Goal: Information Seeking & Learning: Learn about a topic

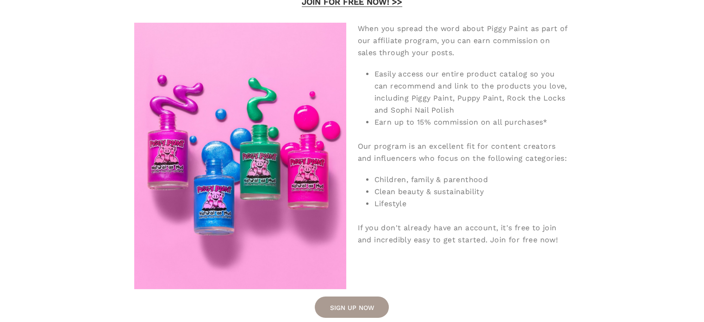
scroll to position [149, 0]
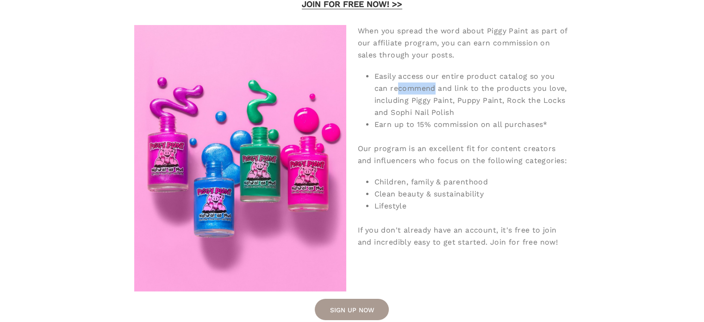
drag, startPoint x: 396, startPoint y: 89, endPoint x: 435, endPoint y: 90, distance: 39.3
click at [435, 90] on li "Easily access our entire product catalog so you can recommend and link to the p…" at bounding box center [471, 94] width 195 height 48
drag, startPoint x: 435, startPoint y: 90, endPoint x: 396, endPoint y: 86, distance: 39.6
click at [396, 86] on li "Easily access our entire product catalog so you can recommend and link to the p…" at bounding box center [471, 94] width 195 height 48
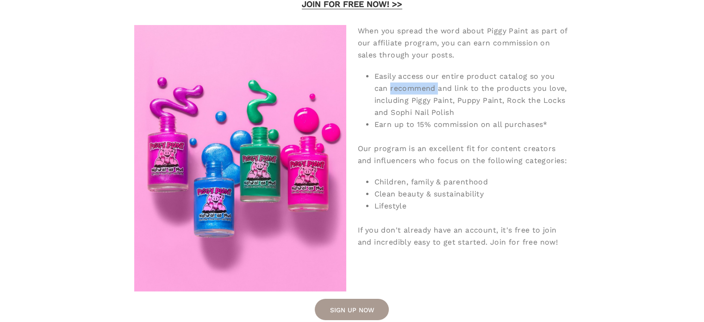
click at [396, 86] on li "Easily access our entire product catalog so you can recommend and link to the p…" at bounding box center [471, 94] width 195 height 48
drag, startPoint x: 396, startPoint y: 86, endPoint x: 413, endPoint y: 92, distance: 18.0
click at [413, 92] on li "Easily access our entire product catalog so you can recommend and link to the p…" at bounding box center [471, 94] width 195 height 48
drag, startPoint x: 413, startPoint y: 92, endPoint x: 396, endPoint y: 86, distance: 17.7
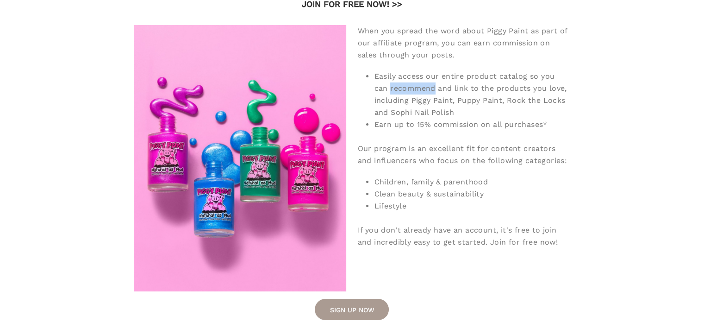
click at [396, 86] on li "Easily access our entire product catalog so you can recommend and link to the p…" at bounding box center [471, 94] width 195 height 48
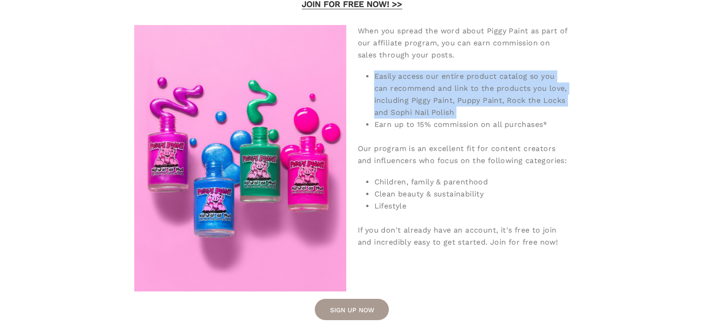
drag, startPoint x: 396, startPoint y: 86, endPoint x: 415, endPoint y: 106, distance: 27.5
click at [415, 106] on li "Easily access our entire product catalog so you can recommend and link to the p…" at bounding box center [471, 94] width 195 height 48
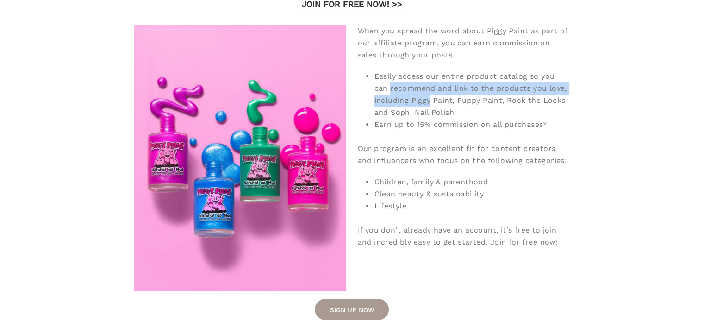
drag, startPoint x: 415, startPoint y: 106, endPoint x: 401, endPoint y: 85, distance: 24.8
click at [401, 85] on li "Easily access our entire product catalog so you can recommend and link to the p…" at bounding box center [471, 94] width 195 height 48
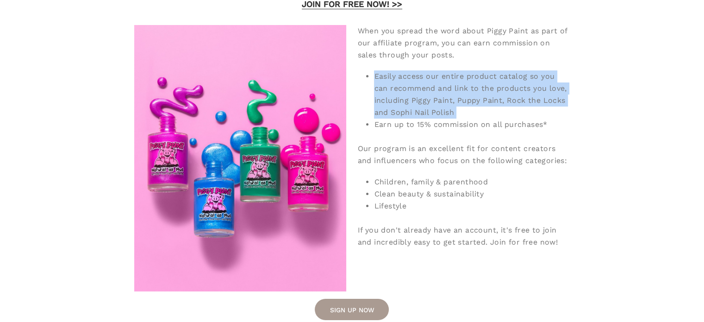
drag, startPoint x: 401, startPoint y: 85, endPoint x: 428, endPoint y: 112, distance: 38.0
click at [428, 112] on li "Easily access our entire product catalog so you can recommend and link to the p…" at bounding box center [471, 94] width 195 height 48
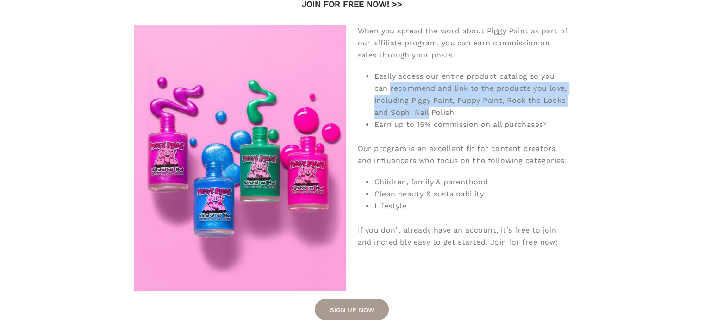
drag, startPoint x: 428, startPoint y: 112, endPoint x: 415, endPoint y: 87, distance: 29.0
click at [415, 87] on li "Easily access our entire product catalog so you can recommend and link to the p…" at bounding box center [471, 94] width 195 height 48
drag, startPoint x: 415, startPoint y: 87, endPoint x: 460, endPoint y: 128, distance: 61.2
click at [460, 128] on ul "Easily access our entire product catalog so you can recommend and link to the p…" at bounding box center [463, 100] width 212 height 60
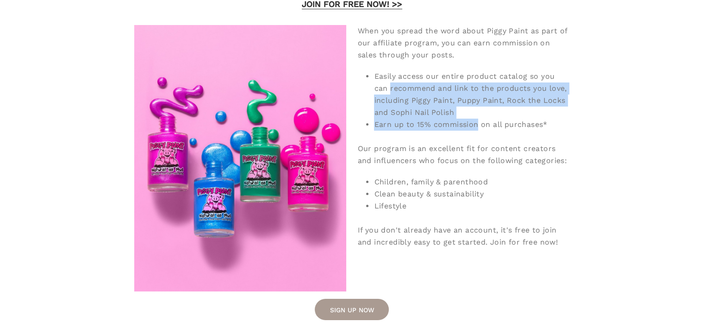
click at [460, 128] on li "Earn up to 15% commission on all purchases*" at bounding box center [471, 124] width 195 height 12
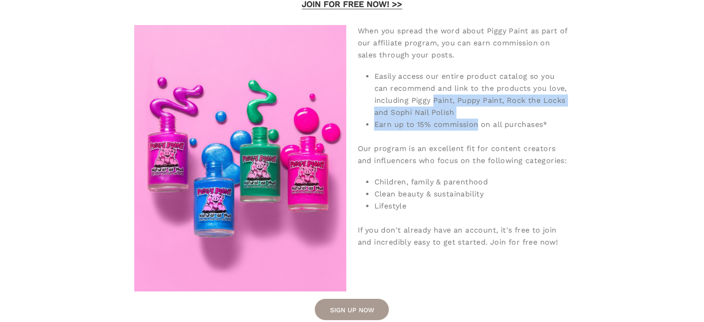
drag, startPoint x: 460, startPoint y: 128, endPoint x: 445, endPoint y: 94, distance: 36.7
click at [445, 94] on ul "Easily access our entire product catalog so you can recommend and link to the p…" at bounding box center [463, 100] width 212 height 60
click at [445, 94] on li "Easily access our entire product catalog so you can recommend and link to the p…" at bounding box center [471, 94] width 195 height 48
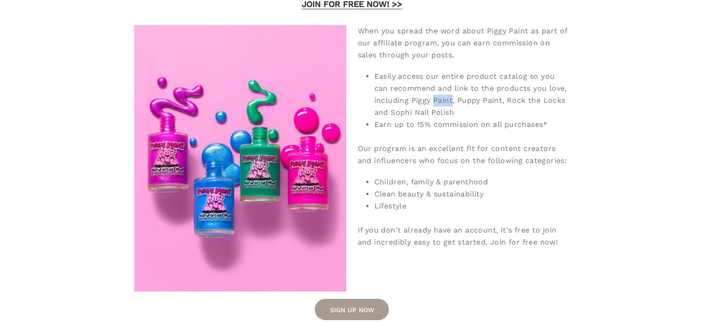
click at [445, 94] on li "Easily access our entire product catalog so you can recommend and link to the p…" at bounding box center [471, 94] width 195 height 48
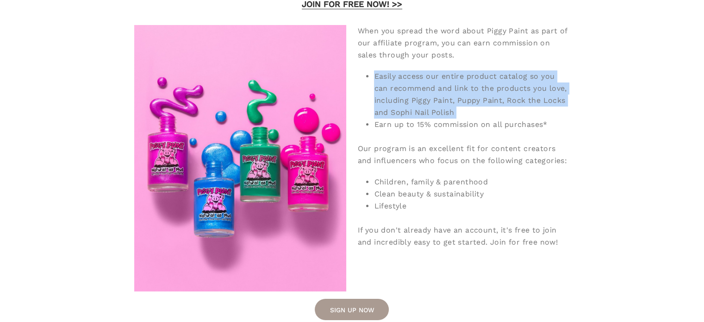
drag, startPoint x: 445, startPoint y: 94, endPoint x: 463, endPoint y: 113, distance: 25.9
click at [463, 113] on li "Easily access our entire product catalog so you can recommend and link to the p…" at bounding box center [471, 94] width 195 height 48
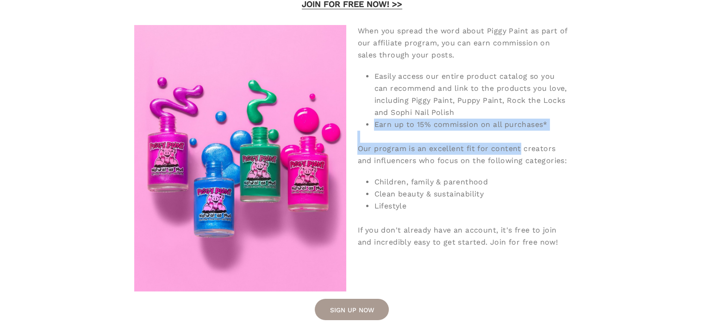
drag, startPoint x: 463, startPoint y: 113, endPoint x: 489, endPoint y: 146, distance: 42.1
click at [489, 146] on div "When you spread the word about Piggy Paint as part of our affiliate program, yo…" at bounding box center [463, 136] width 212 height 223
click at [489, 146] on div "Our program is an excellent fit for content creators and influencers who focus …" at bounding box center [463, 149] width 212 height 36
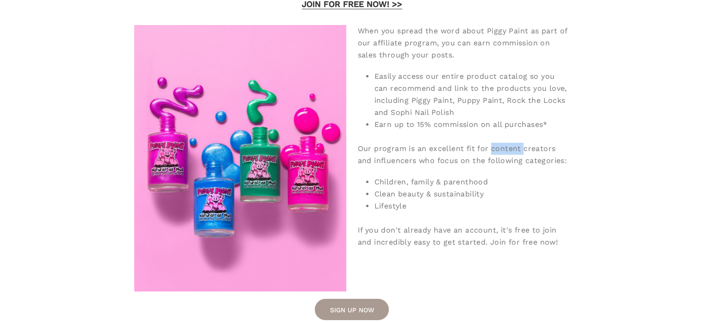
click at [489, 146] on div "Our program is an excellent fit for content creators and influencers who focus …" at bounding box center [463, 149] width 212 height 36
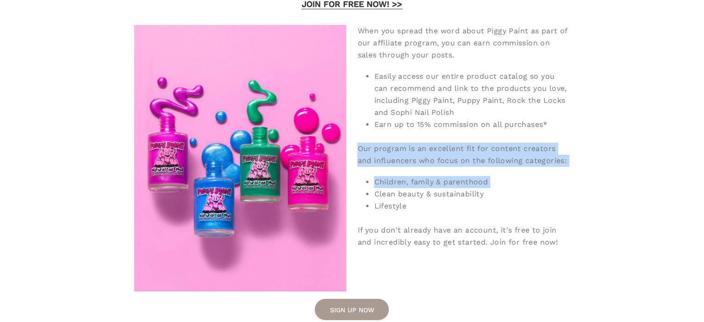
drag, startPoint x: 489, startPoint y: 146, endPoint x: 512, endPoint y: 173, distance: 34.8
click at [512, 173] on div "When you spread the word about Piggy Paint as part of our affiliate program, yo…" at bounding box center [463, 136] width 212 height 223
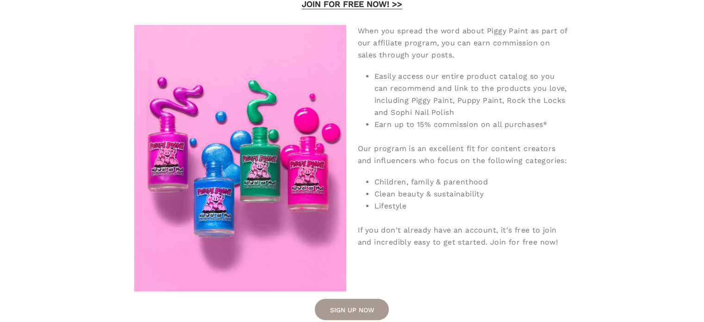
click at [512, 173] on div "When you spread the word about Piggy Paint as part of our affiliate program, yo…" at bounding box center [463, 136] width 212 height 223
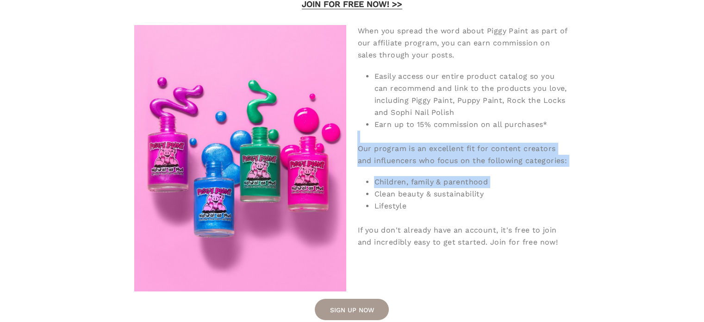
drag, startPoint x: 512, startPoint y: 173, endPoint x: 518, endPoint y: 132, distance: 40.8
click at [518, 132] on div "When you spread the word about Piggy Paint as part of our affiliate program, yo…" at bounding box center [463, 136] width 212 height 223
click at [518, 132] on div "Our program is an excellent fit for content creators and influencers who focus …" at bounding box center [463, 149] width 212 height 36
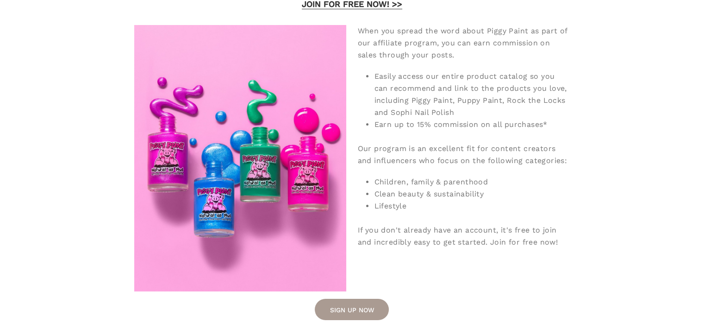
click at [445, 149] on div "Our program is an excellent fit for content creators and influencers who focus …" at bounding box center [463, 149] width 212 height 36
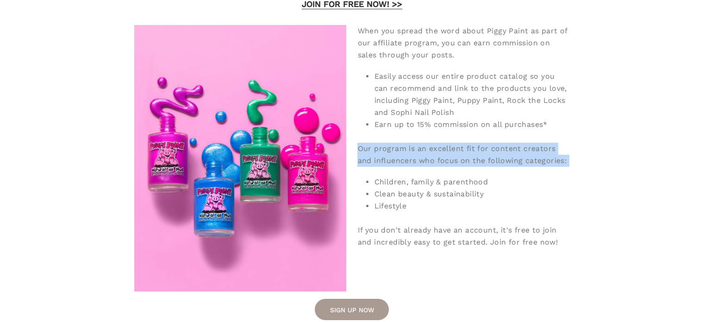
drag, startPoint x: 445, startPoint y: 149, endPoint x: 471, endPoint y: 175, distance: 37.6
click at [471, 175] on div "When you spread the word about Piggy Paint as part of our affiliate program, yo…" at bounding box center [463, 136] width 212 height 223
click at [471, 176] on li "Children, family & parenthood" at bounding box center [471, 182] width 195 height 12
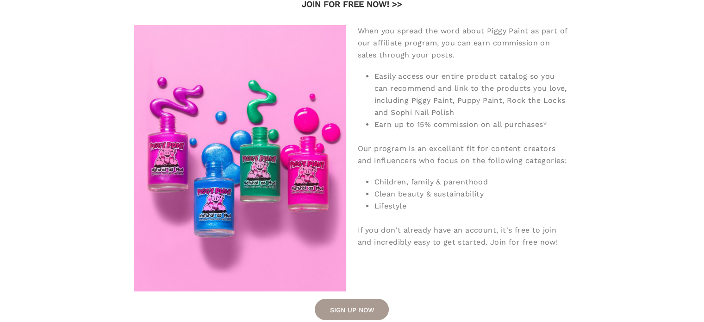
click at [473, 143] on div "Our program is an excellent fit for content creators and influencers who focus …" at bounding box center [463, 149] width 212 height 36
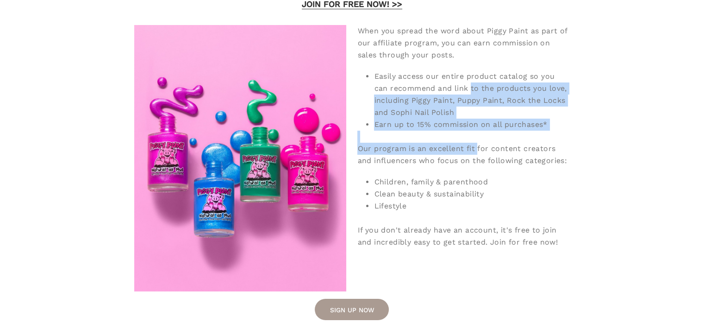
drag, startPoint x: 473, startPoint y: 143, endPoint x: 472, endPoint y: 84, distance: 59.3
click at [472, 84] on div "When you spread the word about Piggy Paint as part of our affiliate program, yo…" at bounding box center [463, 136] width 212 height 223
click at [472, 84] on li "Easily access our entire product catalog so you can recommend and link to the p…" at bounding box center [471, 94] width 195 height 48
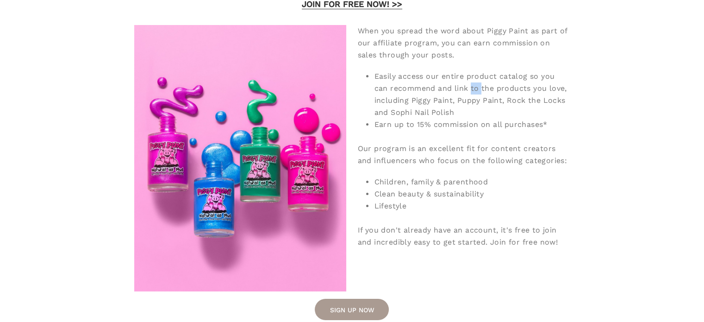
click at [472, 84] on li "Easily access our entire product catalog so you can recommend and link to the p…" at bounding box center [471, 94] width 195 height 48
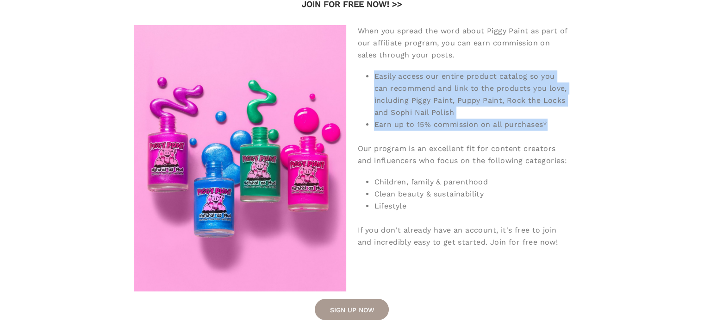
drag, startPoint x: 472, startPoint y: 84, endPoint x: 497, endPoint y: 131, distance: 52.4
click at [497, 131] on div "When you spread the word about Piggy Paint as part of our affiliate program, yo…" at bounding box center [463, 136] width 212 height 223
click at [497, 131] on div "Our program is an excellent fit for content creators and influencers who focus …" at bounding box center [463, 149] width 212 height 36
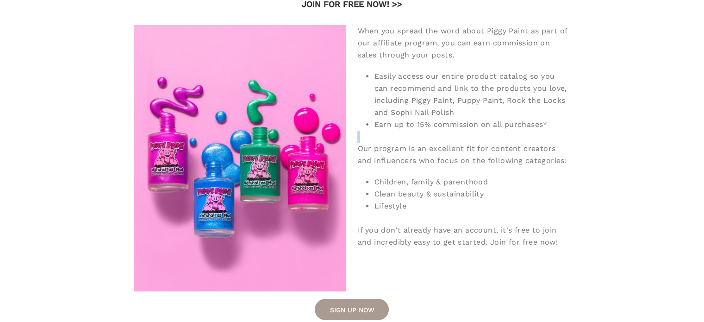
click at [497, 131] on div "Our program is an excellent fit for content creators and influencers who focus …" at bounding box center [463, 149] width 212 height 36
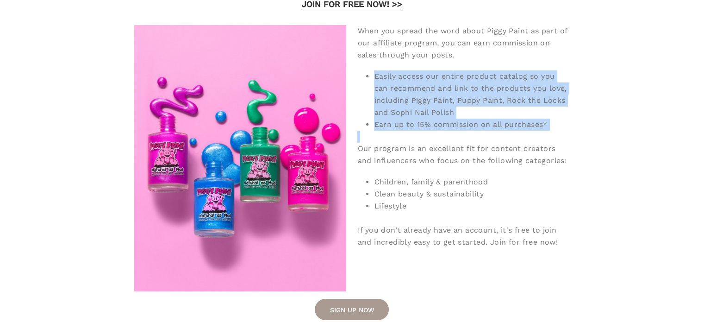
drag, startPoint x: 497, startPoint y: 131, endPoint x: 485, endPoint y: 100, distance: 32.4
click at [485, 100] on div "When you spread the word about Piggy Paint as part of our affiliate program, yo…" at bounding box center [463, 136] width 212 height 223
click at [485, 100] on li "Easily access our entire product catalog so you can recommend and link to the p…" at bounding box center [471, 94] width 195 height 48
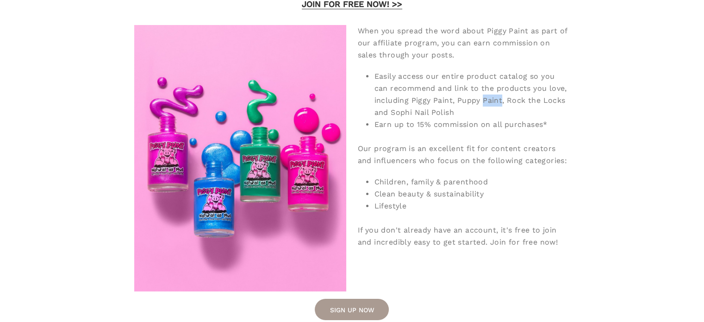
click at [485, 100] on li "Easily access our entire product catalog so you can recommend and link to the p…" at bounding box center [471, 94] width 195 height 48
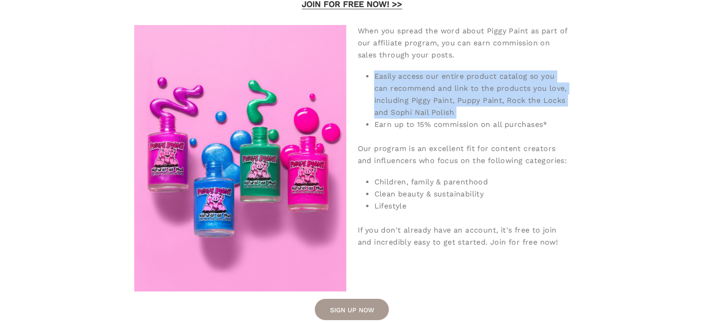
drag, startPoint x: 485, startPoint y: 100, endPoint x: 444, endPoint y: 102, distance: 40.7
click at [444, 102] on li "Easily access our entire product catalog so you can recommend and link to the p…" at bounding box center [471, 94] width 195 height 48
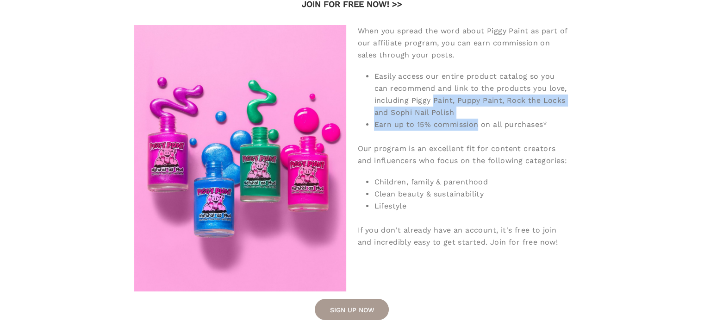
drag, startPoint x: 444, startPoint y: 102, endPoint x: 472, endPoint y: 122, distance: 34.5
click at [472, 122] on ul "Easily access our entire product catalog so you can recommend and link to the p…" at bounding box center [463, 100] width 212 height 60
click at [472, 122] on li "Earn up to 15% commission on all purchases*" at bounding box center [471, 124] width 195 height 12
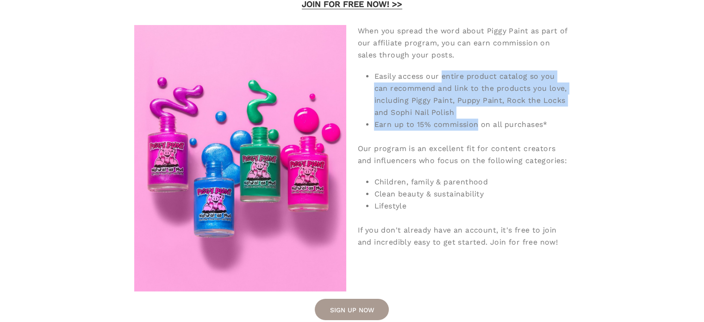
drag, startPoint x: 472, startPoint y: 122, endPoint x: 450, endPoint y: 71, distance: 55.1
click at [450, 71] on ul "Easily access our entire product catalog so you can recommend and link to the p…" at bounding box center [463, 100] width 212 height 60
click at [450, 71] on li "Easily access our entire product catalog so you can recommend and link to the p…" at bounding box center [471, 94] width 195 height 48
drag, startPoint x: 450, startPoint y: 71, endPoint x: 483, endPoint y: 120, distance: 58.9
click at [483, 120] on ul "Easily access our entire product catalog so you can recommend and link to the p…" at bounding box center [463, 100] width 212 height 60
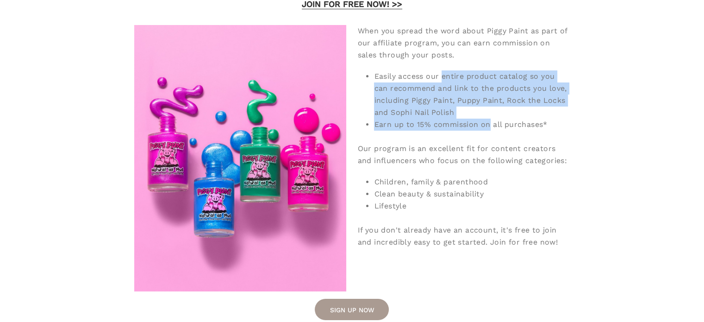
click at [483, 120] on li "Earn up to 15% commission on all purchases*" at bounding box center [471, 124] width 195 height 12
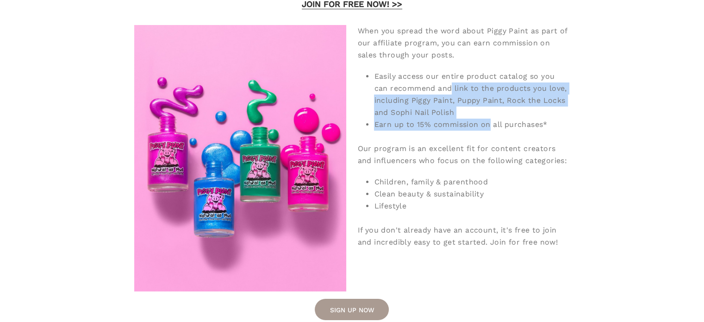
drag, startPoint x: 483, startPoint y: 120, endPoint x: 450, endPoint y: 87, distance: 46.5
click at [450, 87] on ul "Easily access our entire product catalog so you can recommend and link to the p…" at bounding box center [463, 100] width 212 height 60
click at [450, 87] on li "Easily access our entire product catalog so you can recommend and link to the p…" at bounding box center [471, 94] width 195 height 48
drag, startPoint x: 450, startPoint y: 87, endPoint x: 529, endPoint y: 130, distance: 89.9
click at [529, 130] on ul "Easily access our entire product catalog so you can recommend and link to the p…" at bounding box center [463, 100] width 212 height 60
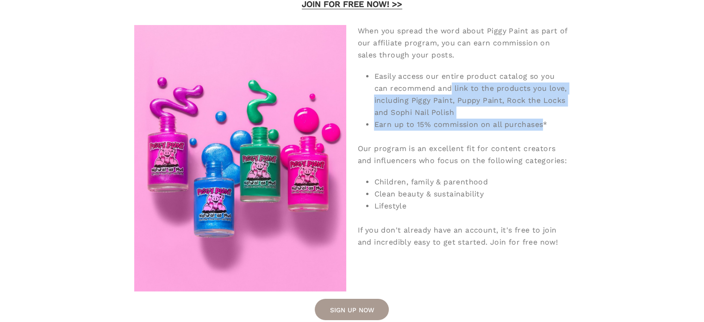
click at [529, 130] on li "Earn up to 15% commission on all purchases*" at bounding box center [471, 124] width 195 height 12
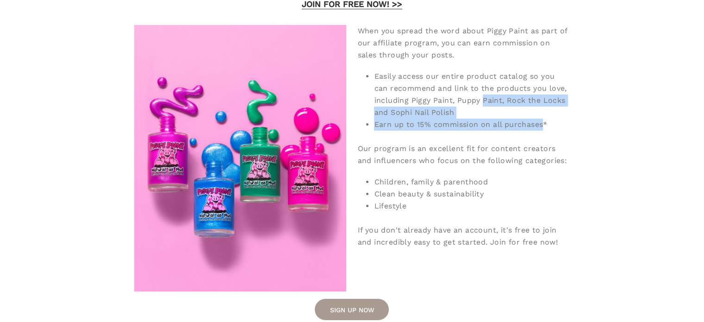
drag, startPoint x: 529, startPoint y: 130, endPoint x: 483, endPoint y: 97, distance: 56.8
click at [483, 97] on ul "Easily access our entire product catalog so you can recommend and link to the p…" at bounding box center [463, 100] width 212 height 60
click at [483, 97] on li "Easily access our entire product catalog so you can recommend and link to the p…" at bounding box center [471, 94] width 195 height 48
drag, startPoint x: 483, startPoint y: 97, endPoint x: 544, endPoint y: 125, distance: 67.3
click at [544, 125] on ul "Easily access our entire product catalog so you can recommend and link to the p…" at bounding box center [463, 100] width 212 height 60
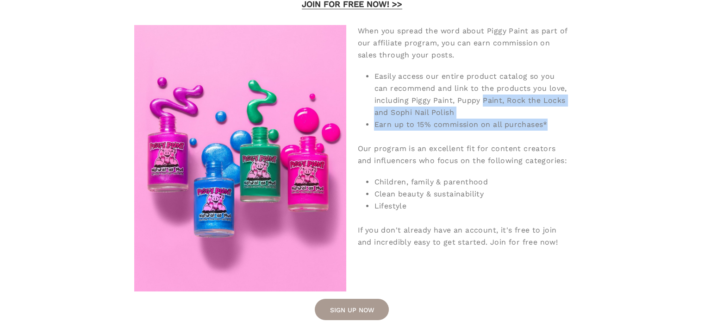
click at [544, 125] on li "Earn up to 15% commission on all purchases*" at bounding box center [471, 124] width 195 height 12
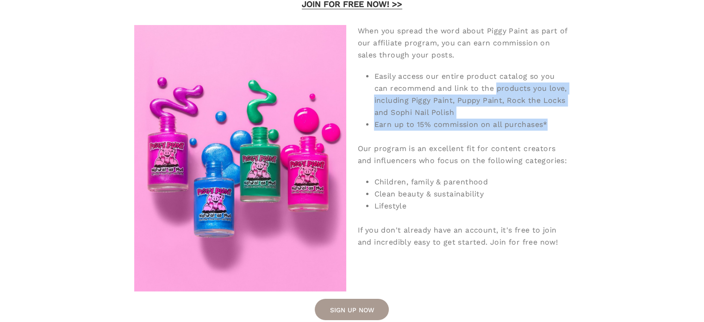
drag, startPoint x: 544, startPoint y: 125, endPoint x: 496, endPoint y: 90, distance: 59.6
click at [496, 90] on ul "Easily access our entire product catalog so you can recommend and link to the p…" at bounding box center [463, 100] width 212 height 60
click at [496, 90] on li "Easily access our entire product catalog so you can recommend and link to the p…" at bounding box center [471, 94] width 195 height 48
drag, startPoint x: 496, startPoint y: 90, endPoint x: 549, endPoint y: 135, distance: 69.6
click at [549, 135] on div "When you spread the word about Piggy Paint as part of our affiliate program, yo…" at bounding box center [463, 136] width 212 height 223
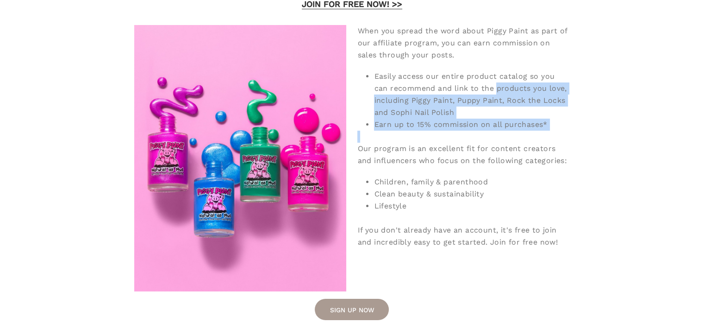
click at [549, 135] on div "Our program is an excellent fit for content creators and influencers who focus …" at bounding box center [463, 149] width 212 height 36
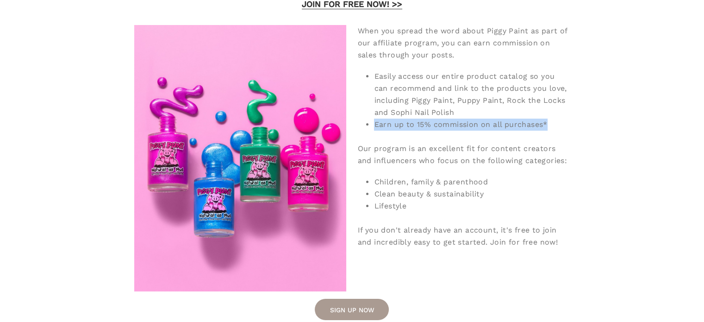
drag, startPoint x: 549, startPoint y: 135, endPoint x: 516, endPoint y: 114, distance: 39.1
click at [516, 114] on div "When you spread the word about Piggy Paint as part of our affiliate program, yo…" at bounding box center [463, 136] width 212 height 223
click at [516, 114] on li "Easily access our entire product catalog so you can recommend and link to the p…" at bounding box center [471, 94] width 195 height 48
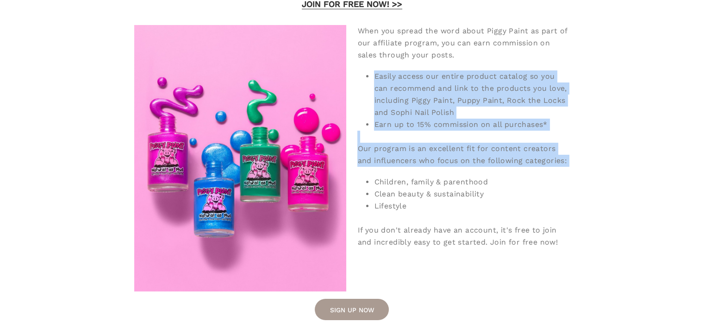
drag, startPoint x: 516, startPoint y: 114, endPoint x: 552, endPoint y: 149, distance: 50.1
click at [552, 149] on div "When you spread the word about Piggy Paint as part of our affiliate program, yo…" at bounding box center [463, 136] width 212 height 223
click at [552, 149] on div "Our program is an excellent fit for content creators and influencers who focus …" at bounding box center [463, 149] width 212 height 36
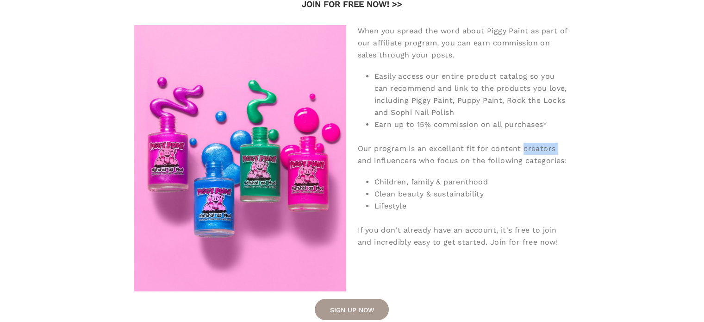
click at [552, 149] on div "Our program is an excellent fit for content creators and influencers who focus …" at bounding box center [463, 149] width 212 height 36
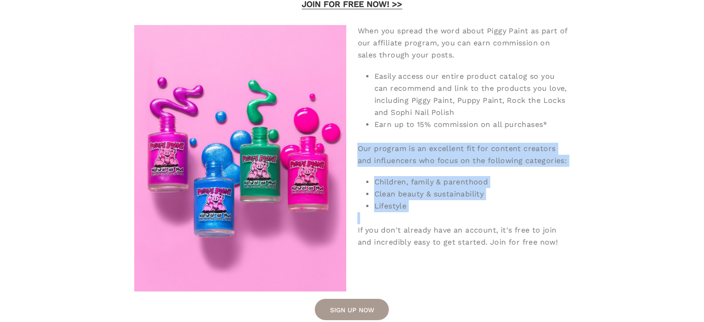
drag
click at [568, 213] on div "When you spread the word about Piggy Paint as part of our affiliate program, yo…" at bounding box center [463, 136] width 212 height 223
click at [568, 213] on div at bounding box center [463, 218] width 212 height 12
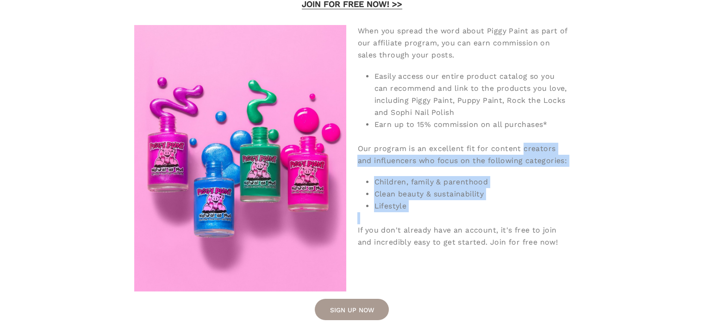
click at [543, 149] on div "When you spread the word about Piggy Paint as part of our affiliate program, yo…" at bounding box center [463, 136] width 212 height 223
click at [543, 149] on div "Our program is an excellent fit for content creators and influencers who focus …" at bounding box center [463, 149] width 212 height 36
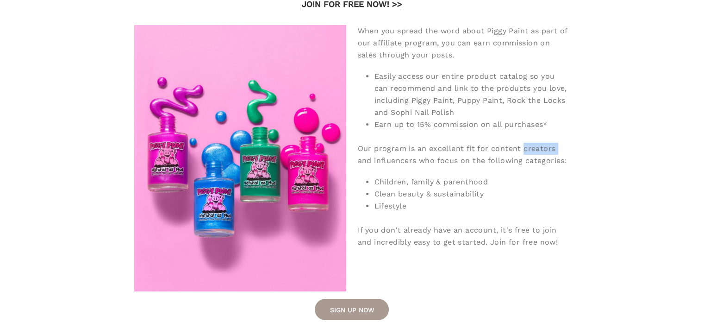
click at [543, 149] on div "Our program is an excellent fit for content creators and influencers who focus …" at bounding box center [463, 149] width 212 height 36
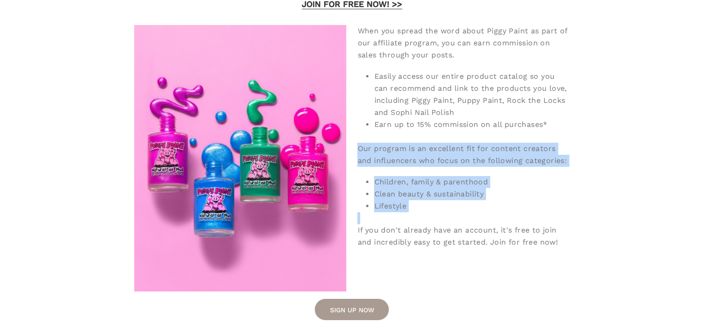
click at [579, 219] on div "Audenticity Logo Piggy Paint's Affiliate Program Welcome to our Affiliate Progr…" at bounding box center [351, 97] width 585 height 479
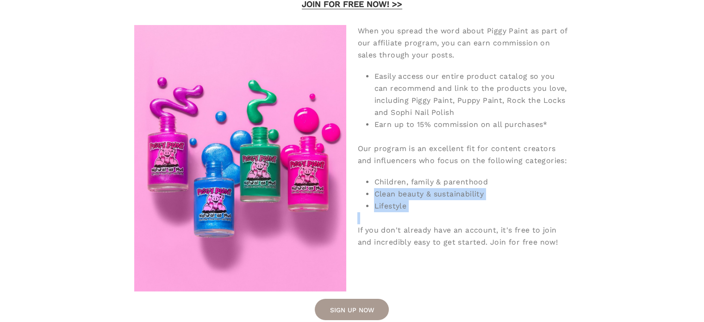
click at [561, 172] on div "Audenticity Logo Piggy Paint's Affiliate Program Welcome to our Affiliate Progr…" at bounding box center [351, 97] width 585 height 479
click at [561, 172] on div "When you spread the word about Piggy Paint as part of our affiliate program, yo…" at bounding box center [463, 136] width 212 height 223
click at [573, 209] on div "Audenticity Logo Piggy Paint's Affiliate Program Welcome to our Affiliate Progr…" at bounding box center [351, 97] width 585 height 479
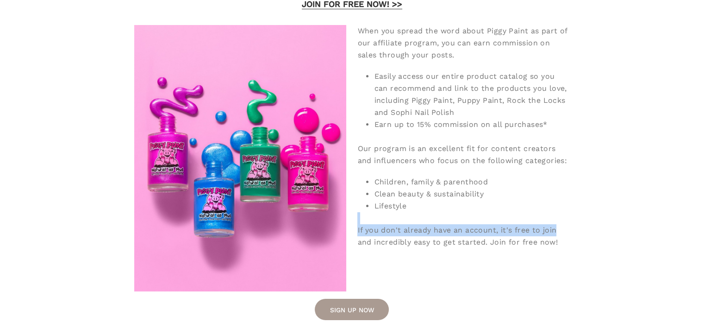
click at [585, 233] on div "Audenticity Logo Piggy Paint's Affiliate Program Welcome to our Affiliate Progr…" at bounding box center [351, 97] width 585 height 479
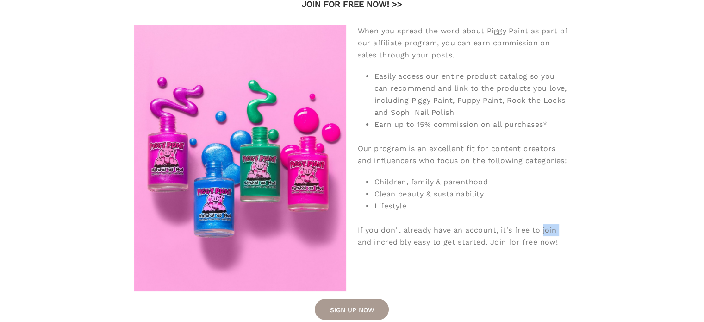
click at [585, 233] on div "Audenticity Logo Piggy Paint's Affiliate Program Welcome to our Affiliate Progr…" at bounding box center [351, 97] width 585 height 479
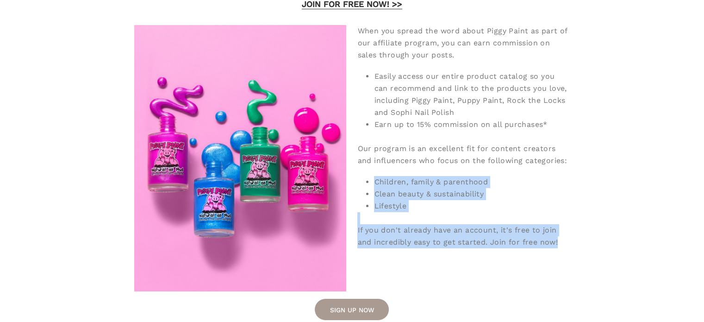
click at [562, 181] on div "Audenticity Logo Piggy Paint's Affiliate Program Welcome to our Affiliate Progr…" at bounding box center [351, 97] width 585 height 479
click at [562, 181] on li "Children, family & parenthood" at bounding box center [471, 182] width 195 height 12
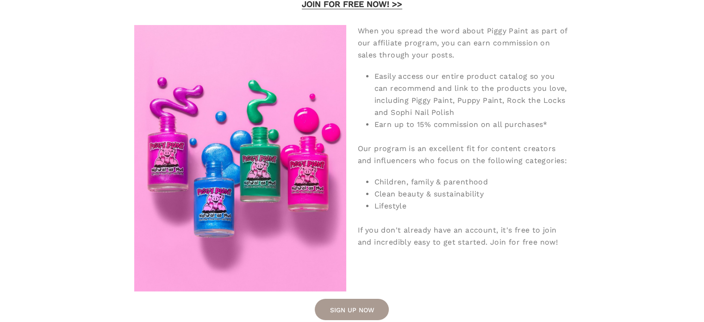
click at [562, 181] on li "Children, family & parenthood" at bounding box center [471, 182] width 195 height 12
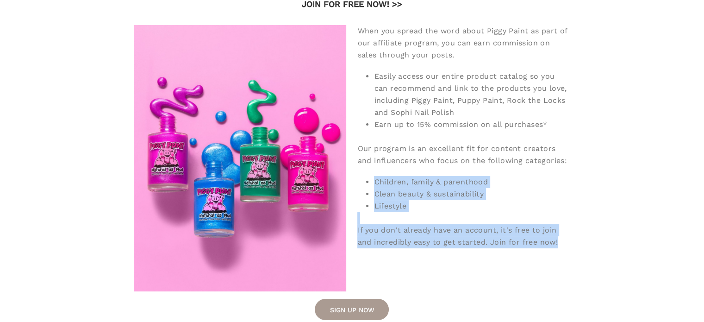
click at [593, 240] on div "Audenticity Logo Piggy Paint's Affiliate Program Welcome to our Affiliate Progr…" at bounding box center [351, 97] width 585 height 479
click at [568, 173] on div "Audenticity Logo Piggy Paint's Affiliate Program Welcome to our Affiliate Progr…" at bounding box center [351, 97] width 585 height 479
click at [568, 173] on div "When you spread the word about Piggy Paint as part of our affiliate program, yo…" at bounding box center [463, 136] width 212 height 223
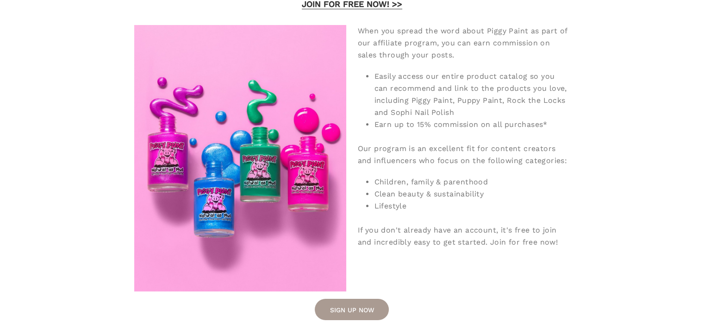
click at [568, 173] on div "When you spread the word about Piggy Paint as part of our affiliate program, yo…" at bounding box center [463, 136] width 212 height 223
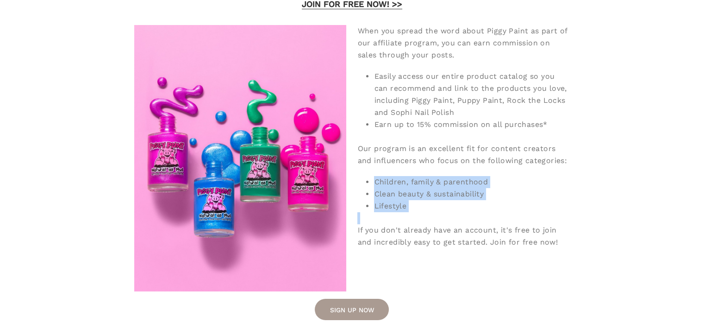
click at [585, 208] on div "Audenticity Logo Piggy Paint's Affiliate Program Welcome to our Affiliate Progr…" at bounding box center [351, 97] width 585 height 479
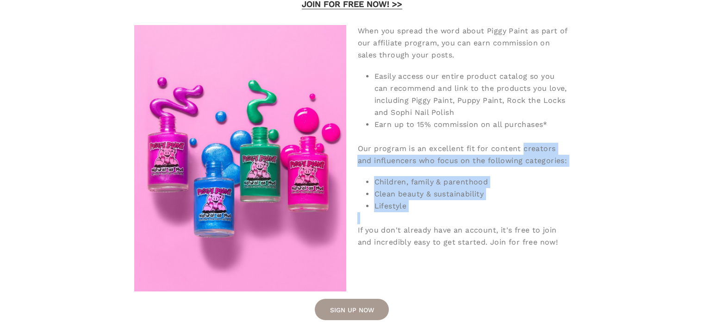
click at [557, 150] on div "Audenticity Logo Piggy Paint's Affiliate Program Welcome to our Affiliate Progr…" at bounding box center [351, 97] width 585 height 479
click at [557, 150] on div "Our program is an excellent fit for content creators and influencers who focus …" at bounding box center [463, 149] width 212 height 36
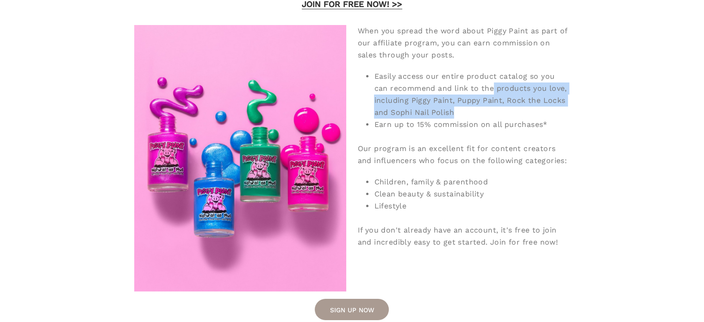
click at [492, 93] on li "Easily access our entire product catalog so you can recommend and link to the p…" at bounding box center [471, 94] width 195 height 48
click at [504, 115] on li "Easily access our entire product catalog so you can recommend and link to the p…" at bounding box center [471, 94] width 195 height 48
click at [477, 87] on li "Easily access our entire product catalog so you can recommend and link to the p…" at bounding box center [471, 94] width 195 height 48
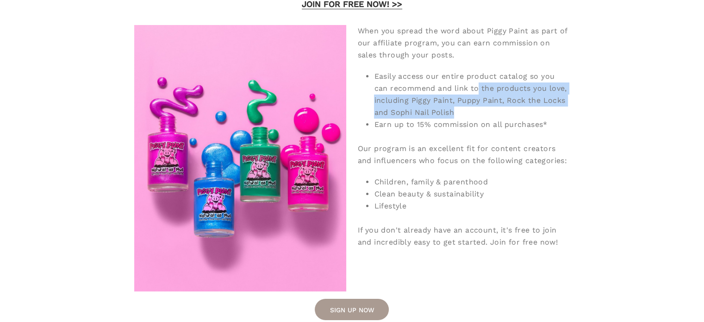
click at [477, 87] on li "Easily access our entire product catalog so you can recommend and link to the p…" at bounding box center [471, 94] width 195 height 48
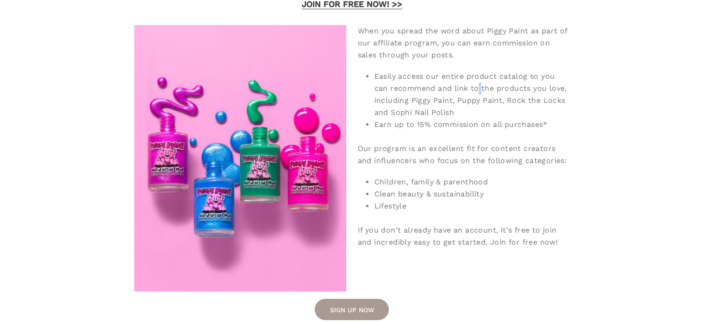
click at [477, 87] on li "Easily access our entire product catalog so you can recommend and link to the p…" at bounding box center [471, 94] width 195 height 48
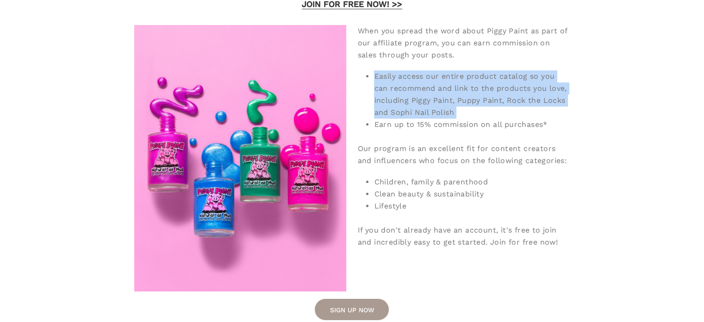
click at [492, 106] on li "Easily access our entire product catalog so you can recommend and link to the p…" at bounding box center [471, 94] width 195 height 48
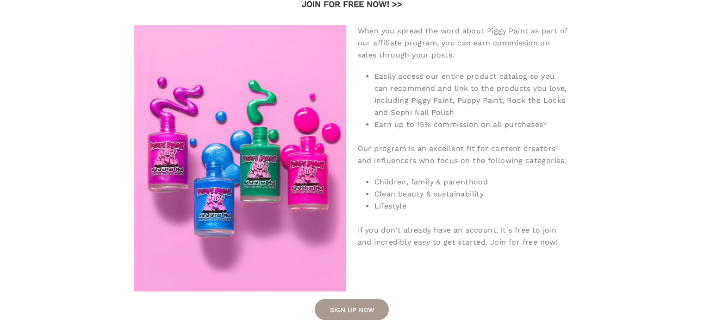
click at [404, 128] on li "Earn up to 15% commission on all purchases*" at bounding box center [471, 124] width 195 height 12
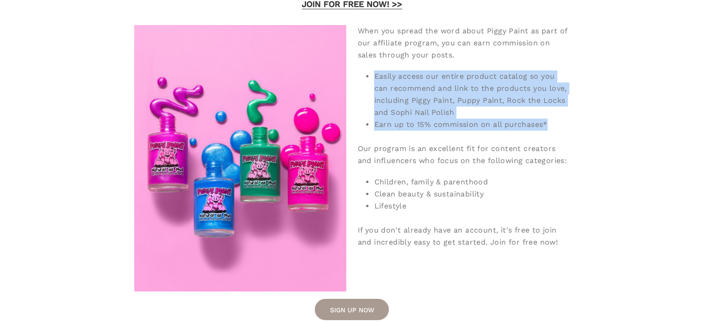
drag, startPoint x: 404, startPoint y: 128, endPoint x: 425, endPoint y: 85, distance: 48.2
click at [425, 85] on ul "Easily access our entire product catalog so you can recommend and link to the p…" at bounding box center [463, 100] width 212 height 60
click at [425, 85] on li "Easily access our entire product catalog so you can recommend and link to the p…" at bounding box center [471, 94] width 195 height 48
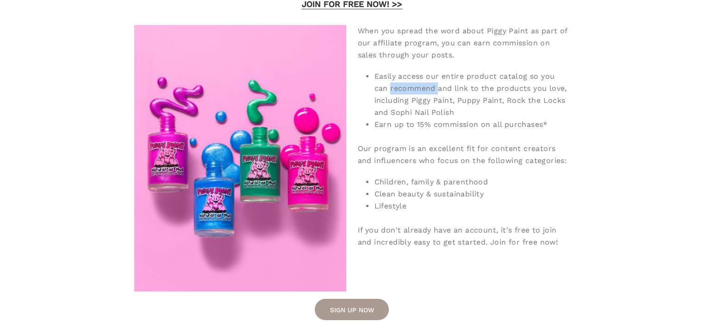
click at [425, 85] on li "Easily access our entire product catalog so you can recommend and link to the p…" at bounding box center [471, 94] width 195 height 48
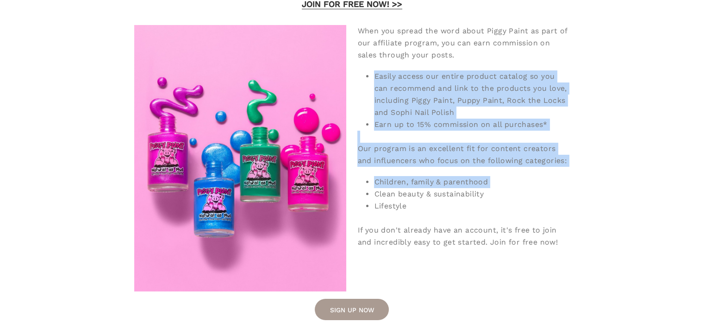
drag, startPoint x: 425, startPoint y: 85, endPoint x: 489, endPoint y: 168, distance: 104.3
click at [489, 168] on div "When you spread the word about Piggy Paint as part of our affiliate program, yo…" at bounding box center [463, 136] width 212 height 223
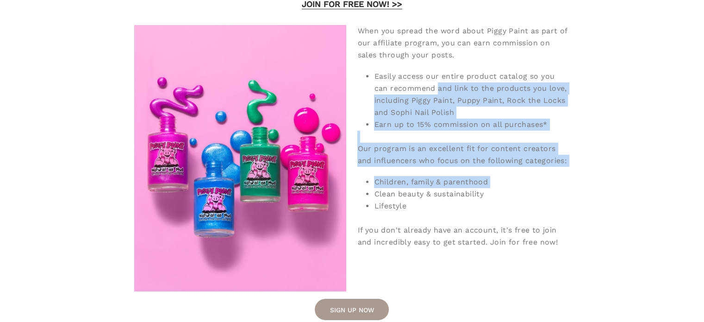
drag, startPoint x: 489, startPoint y: 168, endPoint x: 447, endPoint y: 93, distance: 85.4
click at [447, 93] on div "When you spread the word about Piggy Paint as part of our affiliate program, yo…" at bounding box center [463, 136] width 212 height 223
click at [447, 93] on li "Easily access our entire product catalog so you can recommend and link to the p…" at bounding box center [471, 94] width 195 height 48
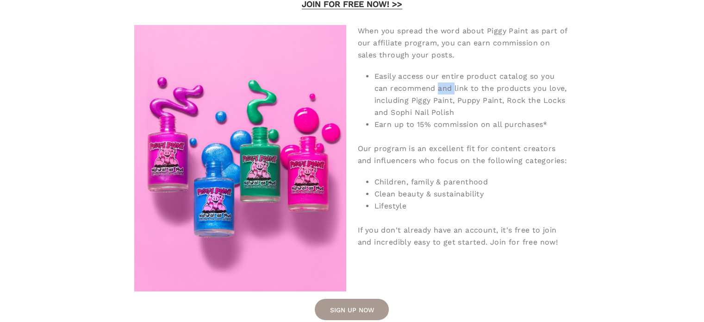
click at [447, 93] on li "Easily access our entire product catalog so you can recommend and link to the p…" at bounding box center [471, 94] width 195 height 48
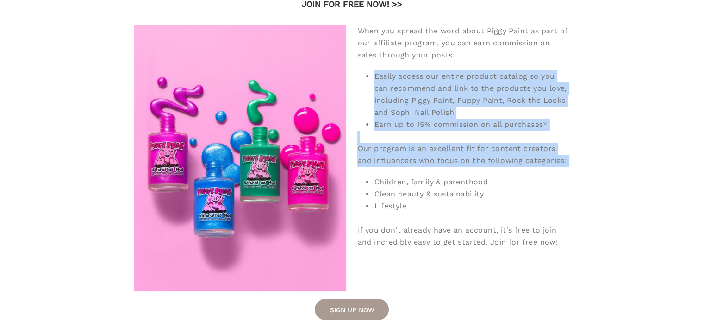
drag, startPoint x: 447, startPoint y: 93, endPoint x: 468, endPoint y: 146, distance: 56.7
click at [468, 146] on div "When you spread the word about Piggy Paint as part of our affiliate program, yo…" at bounding box center [463, 136] width 212 height 223
click at [468, 146] on div "Our program is an excellent fit for content creators and influencers who focus …" at bounding box center [463, 149] width 212 height 36
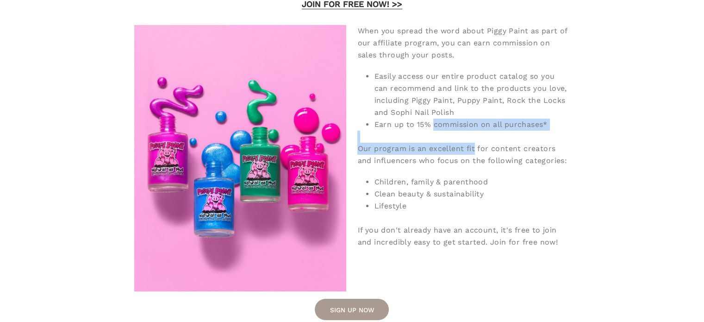
drag, startPoint x: 468, startPoint y: 146, endPoint x: 451, endPoint y: 121, distance: 30.0
click at [451, 121] on div "When you spread the word about Piggy Paint as part of our affiliate program, yo…" at bounding box center [463, 136] width 212 height 223
click at [451, 121] on li "Earn up to 15% commission on all purchases*" at bounding box center [471, 124] width 195 height 12
drag, startPoint x: 451, startPoint y: 121, endPoint x: 491, endPoint y: 137, distance: 43.0
click at [491, 137] on div "When you spread the word about Piggy Paint as part of our affiliate program, yo…" at bounding box center [463, 136] width 212 height 223
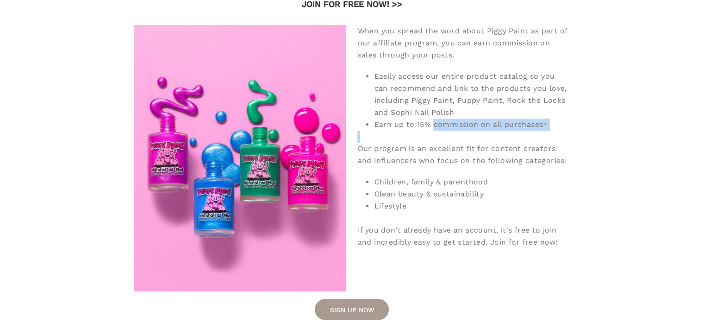
click at [491, 137] on div "Our program is an excellent fit for content creators and influencers who focus …" at bounding box center [463, 149] width 212 height 36
drag, startPoint x: 491, startPoint y: 137, endPoint x: 465, endPoint y: 119, distance: 31.7
click at [465, 119] on div "When you spread the word about Piggy Paint as part of our affiliate program, yo…" at bounding box center [463, 136] width 212 height 223
click at [465, 119] on li "Earn up to 15% commission on all purchases*" at bounding box center [471, 124] width 195 height 12
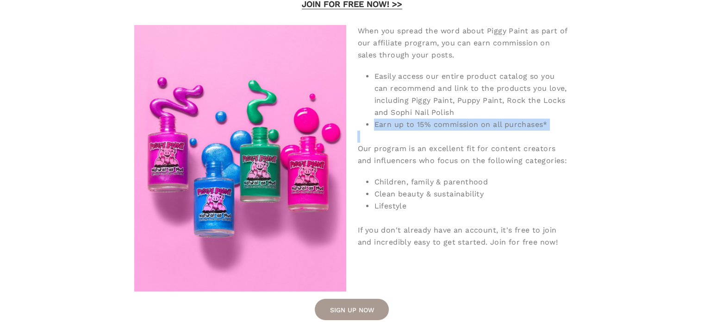
drag, startPoint x: 465, startPoint y: 119, endPoint x: 481, endPoint y: 143, distance: 29.3
click at [481, 143] on div "When you spread the word about Piggy Paint as part of our affiliate program, yo…" at bounding box center [463, 136] width 212 height 223
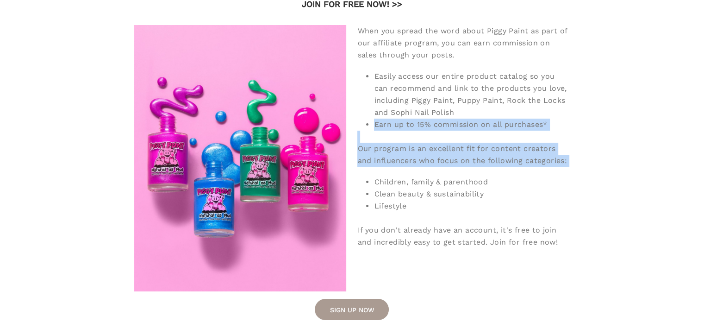
click at [481, 143] on div "Our program is an excellent fit for content creators and influencers who focus …" at bounding box center [463, 149] width 212 height 36
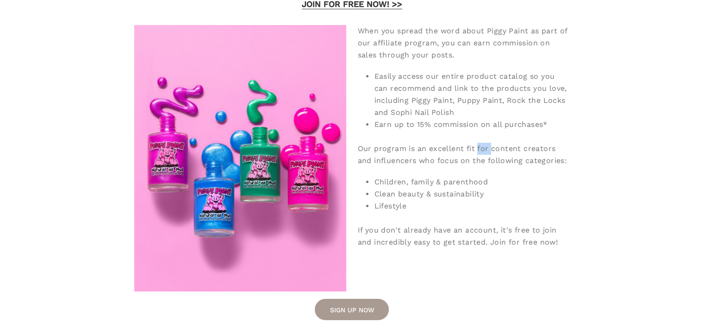
click at [481, 143] on div "Our program is an excellent fit for content creators and influencers who focus …" at bounding box center [463, 149] width 212 height 36
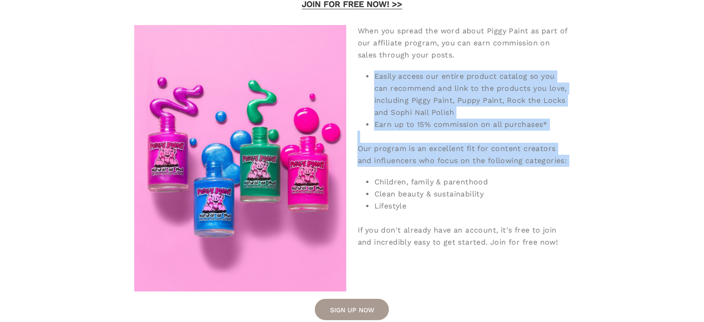
drag, startPoint x: 481, startPoint y: 143, endPoint x: 462, endPoint y: 111, distance: 37.5
click at [462, 111] on div "When you spread the word about Piggy Paint as part of our affiliate program, yo…" at bounding box center [463, 136] width 212 height 223
click at [462, 111] on li "Easily access our entire product catalog so you can recommend and link to the p…" at bounding box center [471, 94] width 195 height 48
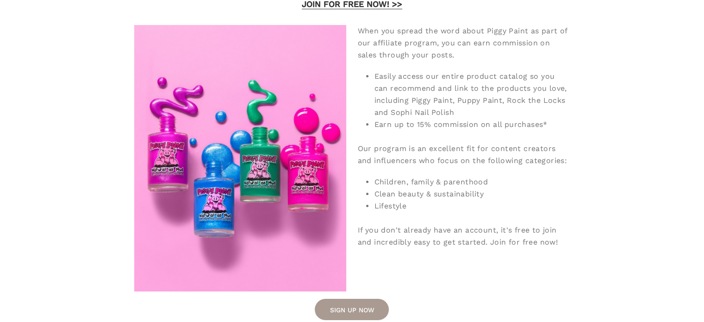
click at [462, 111] on li "Easily access our entire product catalog so you can recommend and link to the p…" at bounding box center [471, 94] width 195 height 48
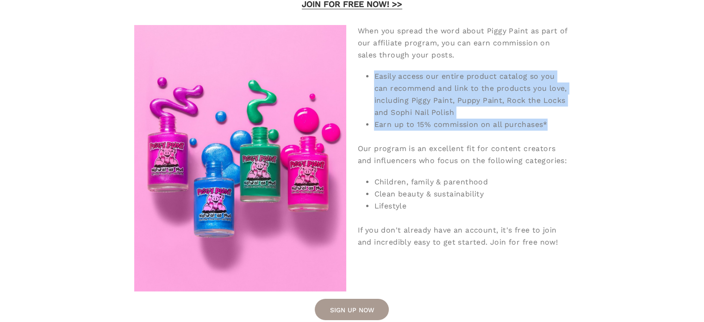
drag, startPoint x: 462, startPoint y: 111, endPoint x: 478, endPoint y: 131, distance: 24.7
click at [478, 131] on div "When you spread the word about Piggy Paint as part of our affiliate program, yo…" at bounding box center [463, 136] width 212 height 223
click at [478, 131] on div "Our program is an excellent fit for content creators and influencers who focus …" at bounding box center [463, 149] width 212 height 36
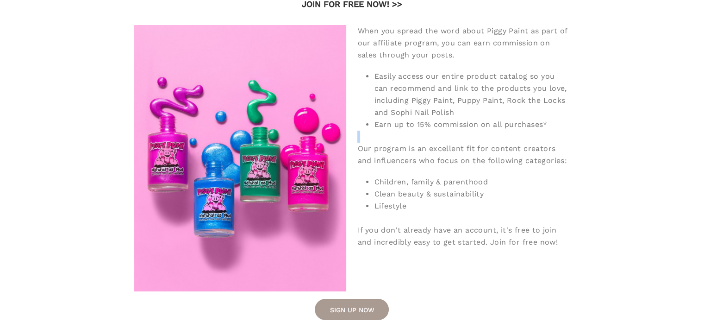
click at [478, 131] on div "Our program is an excellent fit for content creators and influencers who focus …" at bounding box center [463, 149] width 212 height 36
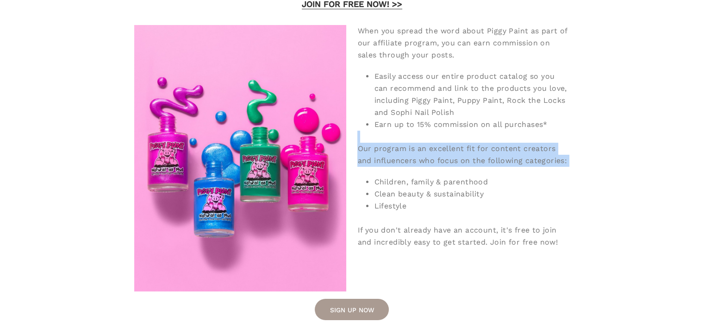
drag, startPoint x: 478, startPoint y: 131, endPoint x: 493, endPoint y: 149, distance: 24.4
click at [493, 149] on div "Our program is an excellent fit for content creators and influencers who focus …" at bounding box center [463, 149] width 212 height 36
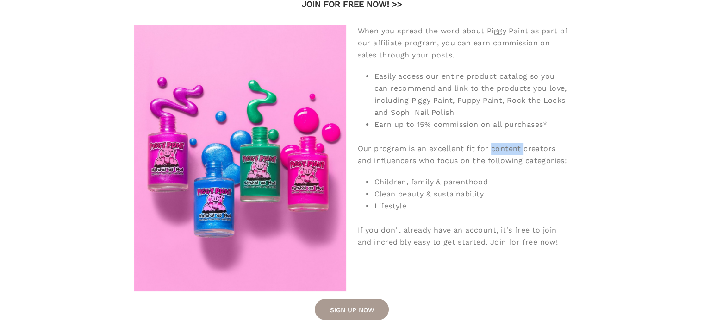
click at [493, 149] on div "Our program is an excellent fit for content creators and influencers who focus …" at bounding box center [463, 149] width 212 height 36
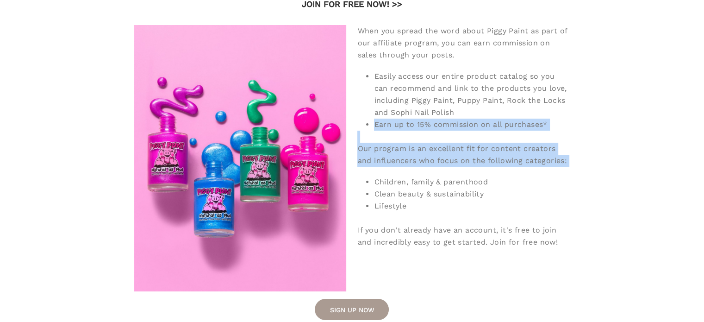
drag, startPoint x: 493, startPoint y: 149, endPoint x: 468, endPoint y: 119, distance: 38.8
click at [468, 119] on div "When you spread the word about Piggy Paint as part of our affiliate program, yo…" at bounding box center [463, 136] width 212 height 223
click at [468, 119] on li "Earn up to 15% commission on all purchases*" at bounding box center [471, 124] width 195 height 12
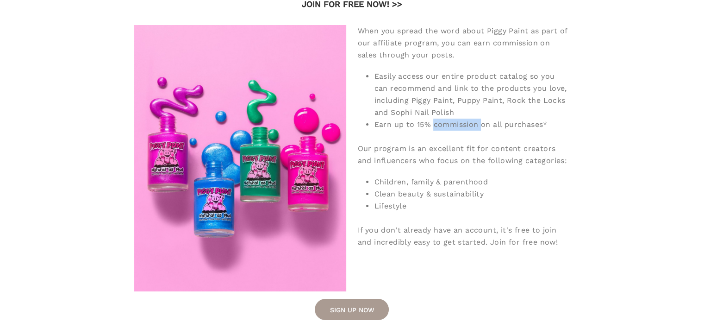
click at [468, 119] on li "Earn up to 15% commission on all purchases*" at bounding box center [471, 124] width 195 height 12
drag, startPoint x: 468, startPoint y: 119, endPoint x: 480, endPoint y: 135, distance: 19.2
click at [480, 135] on div "When you spread the word about Piggy Paint as part of our affiliate program, yo…" at bounding box center [463, 136] width 212 height 223
click at [480, 135] on div "Our program is an excellent fit for content creators and influencers who focus …" at bounding box center [463, 149] width 212 height 36
drag, startPoint x: 480, startPoint y: 135, endPoint x: 465, endPoint y: 123, distance: 19.4
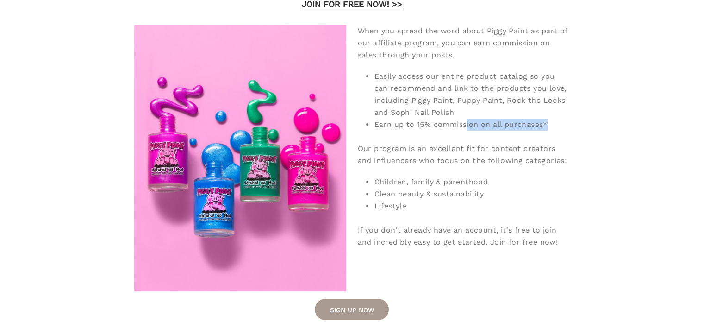
click at [465, 123] on div "When you spread the word about Piggy Paint as part of our affiliate program, yo…" at bounding box center [463, 136] width 212 height 223
click at [465, 123] on li "Earn up to 15% commission on all purchases*" at bounding box center [471, 124] width 195 height 12
drag, startPoint x: 465, startPoint y: 123, endPoint x: 474, endPoint y: 132, distance: 13.1
click at [474, 132] on div "When you spread the word about Piggy Paint as part of our affiliate program, yo…" at bounding box center [463, 136] width 212 height 223
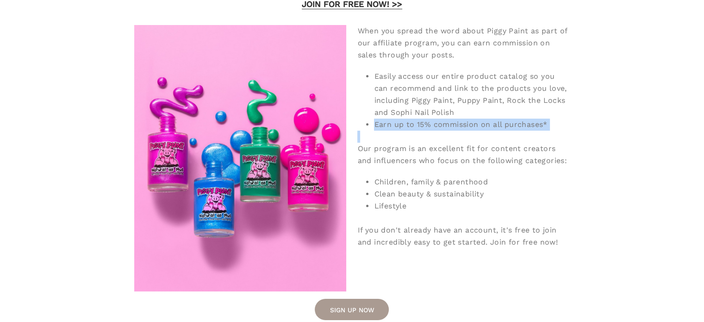
click at [474, 132] on div "Our program is an excellent fit for content creators and influencers who focus …" at bounding box center [463, 149] width 212 height 36
click at [469, 127] on li "Earn up to 15% commission on all purchases*" at bounding box center [471, 124] width 195 height 12
drag, startPoint x: 469, startPoint y: 127, endPoint x: 479, endPoint y: 137, distance: 14.1
click at [479, 137] on div "When you spread the word about Piggy Paint as part of our affiliate program, yo…" at bounding box center [463, 136] width 212 height 223
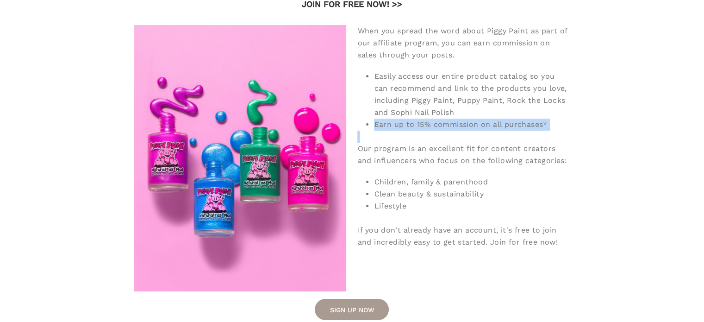
click at [479, 137] on div "Our program is an excellent fit for content creators and influencers who focus …" at bounding box center [463, 149] width 212 height 36
click at [472, 180] on li "Children, family & parenthood" at bounding box center [471, 182] width 195 height 12
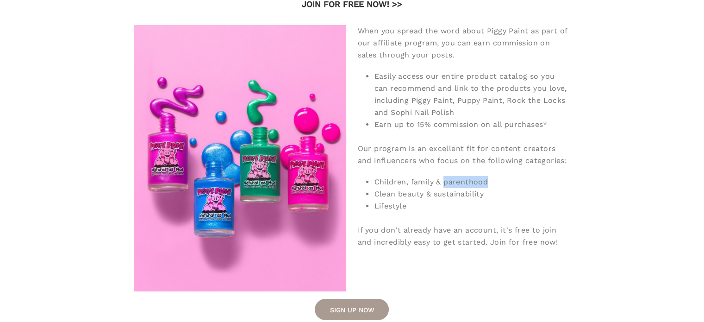
click at [472, 180] on li "Children, family & parenthood" at bounding box center [471, 182] width 195 height 12
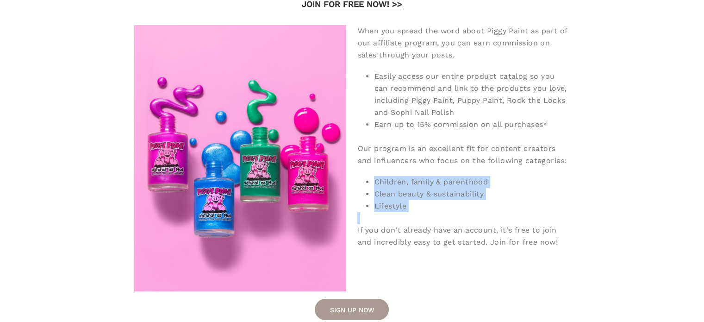
drag, startPoint x: 472, startPoint y: 180, endPoint x: 499, endPoint y: 224, distance: 51.8
click at [499, 224] on div "When you spread the word about Piggy Paint as part of our affiliate program, yo…" at bounding box center [463, 136] width 212 height 223
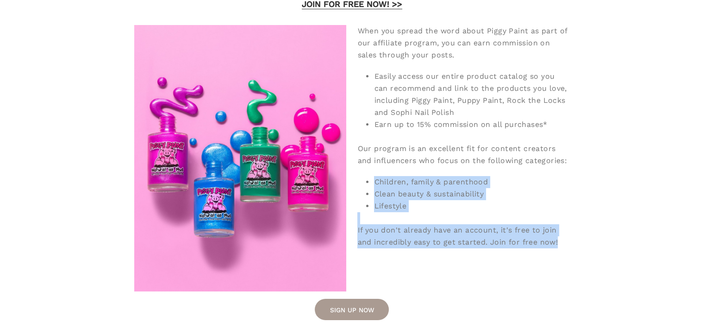
click at [499, 224] on div "If you don't already have an account, it's free to join and incredibly easy to …" at bounding box center [463, 236] width 212 height 24
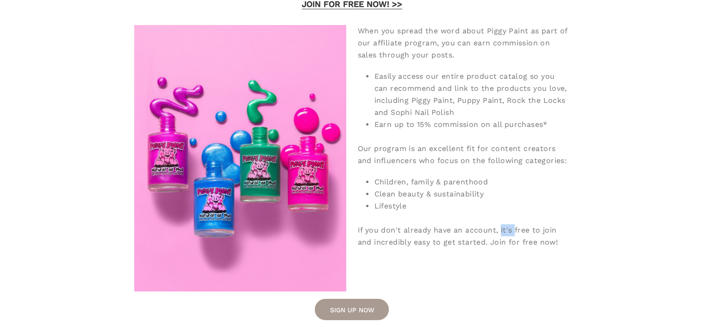
click at [499, 224] on div "If you don't already have an account, it's free to join and incredibly easy to …" at bounding box center [463, 236] width 212 height 24
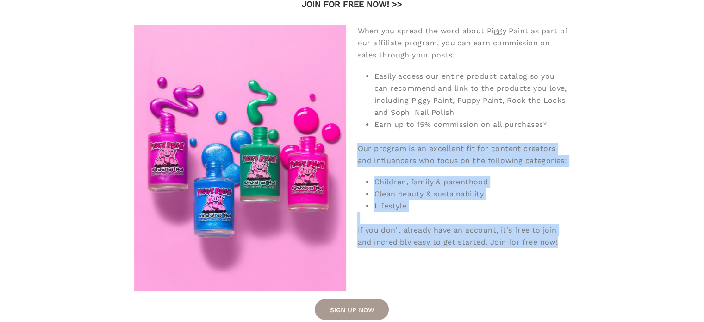
drag, startPoint x: 499, startPoint y: 224, endPoint x: 474, endPoint y: 143, distance: 85.3
click at [474, 143] on div "When you spread the word about Piggy Paint as part of our affiliate program, yo…" at bounding box center [463, 136] width 212 height 223
click at [474, 143] on div "Our program is an excellent fit for content creators and influencers who focus …" at bounding box center [463, 149] width 212 height 36
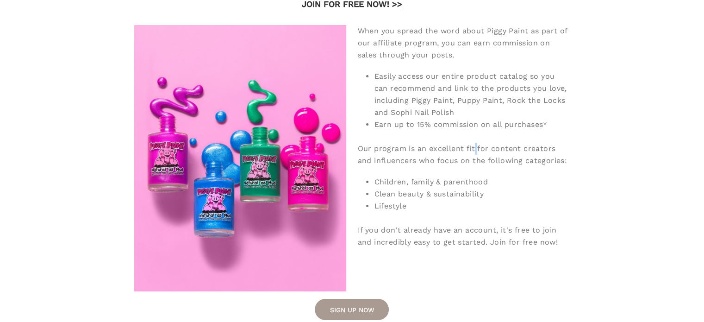
click at [474, 143] on div "Our program is an excellent fit for content creators and influencers who focus …" at bounding box center [463, 149] width 212 height 36
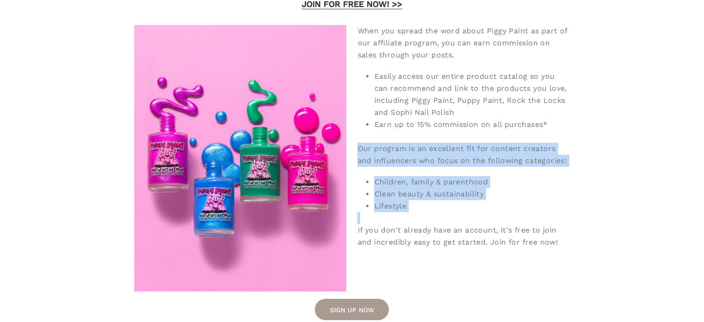
drag, startPoint x: 474, startPoint y: 143, endPoint x: 493, endPoint y: 209, distance: 68.5
click at [493, 209] on div "When you spread the word about Piggy Paint as part of our affiliate program, yo…" at bounding box center [463, 136] width 212 height 223
click at [493, 209] on li "Lifestyle" at bounding box center [471, 206] width 195 height 12
drag, startPoint x: 493, startPoint y: 209, endPoint x: 474, endPoint y: 143, distance: 68.0
click at [474, 143] on div "When you spread the word about Piggy Paint as part of our affiliate program, yo…" at bounding box center [463, 136] width 212 height 223
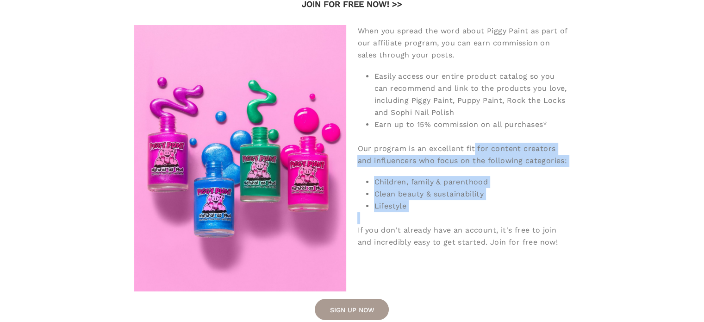
click at [474, 143] on div "Our program is an excellent fit for content creators and influencers who focus …" at bounding box center [463, 149] width 212 height 36
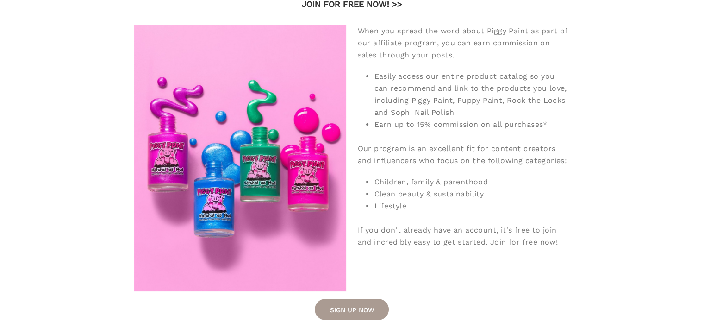
scroll to position [0, 0]
